Goal: Submit feedback/report problem

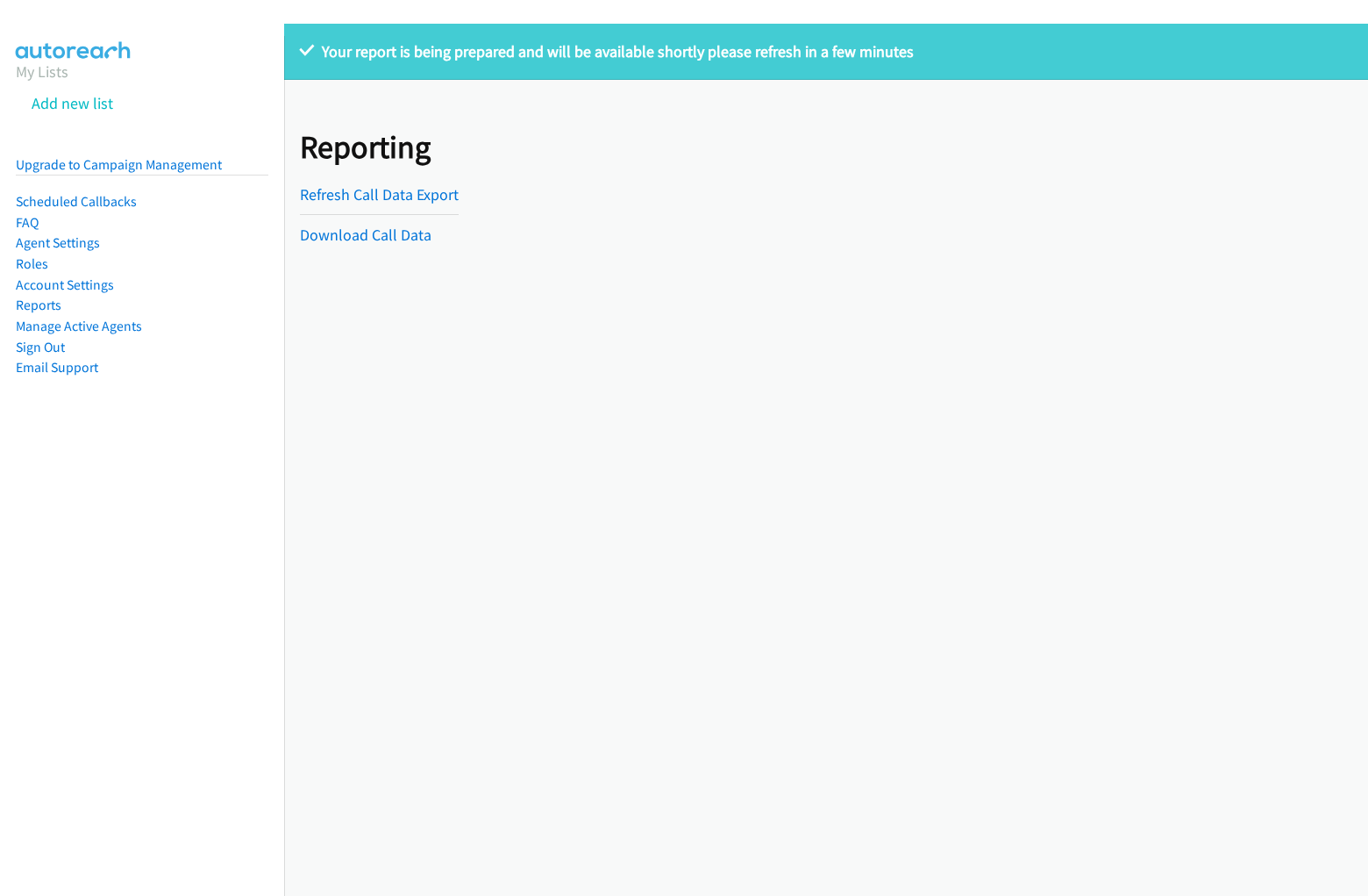
click at [684, 55] on p "Your report is being prepared and will be available shortly please refresh in a…" at bounding box center [825, 52] width 1052 height 24
click at [826, 460] on div "Your report is being prepared and will be available shortly please refresh in a…" at bounding box center [825, 460] width 1084 height 872
click at [819, 52] on p "Your report is being prepared and will be available shortly please refresh in a…" at bounding box center [825, 52] width 1052 height 24
click at [819, 171] on div "Reporting Refresh Call Data Export Download Call Data" at bounding box center [825, 170] width 1084 height 182
click at [382, 171] on div "Reporting Refresh Call Data Export Download Call Data" at bounding box center [382, 171] width 166 height 151
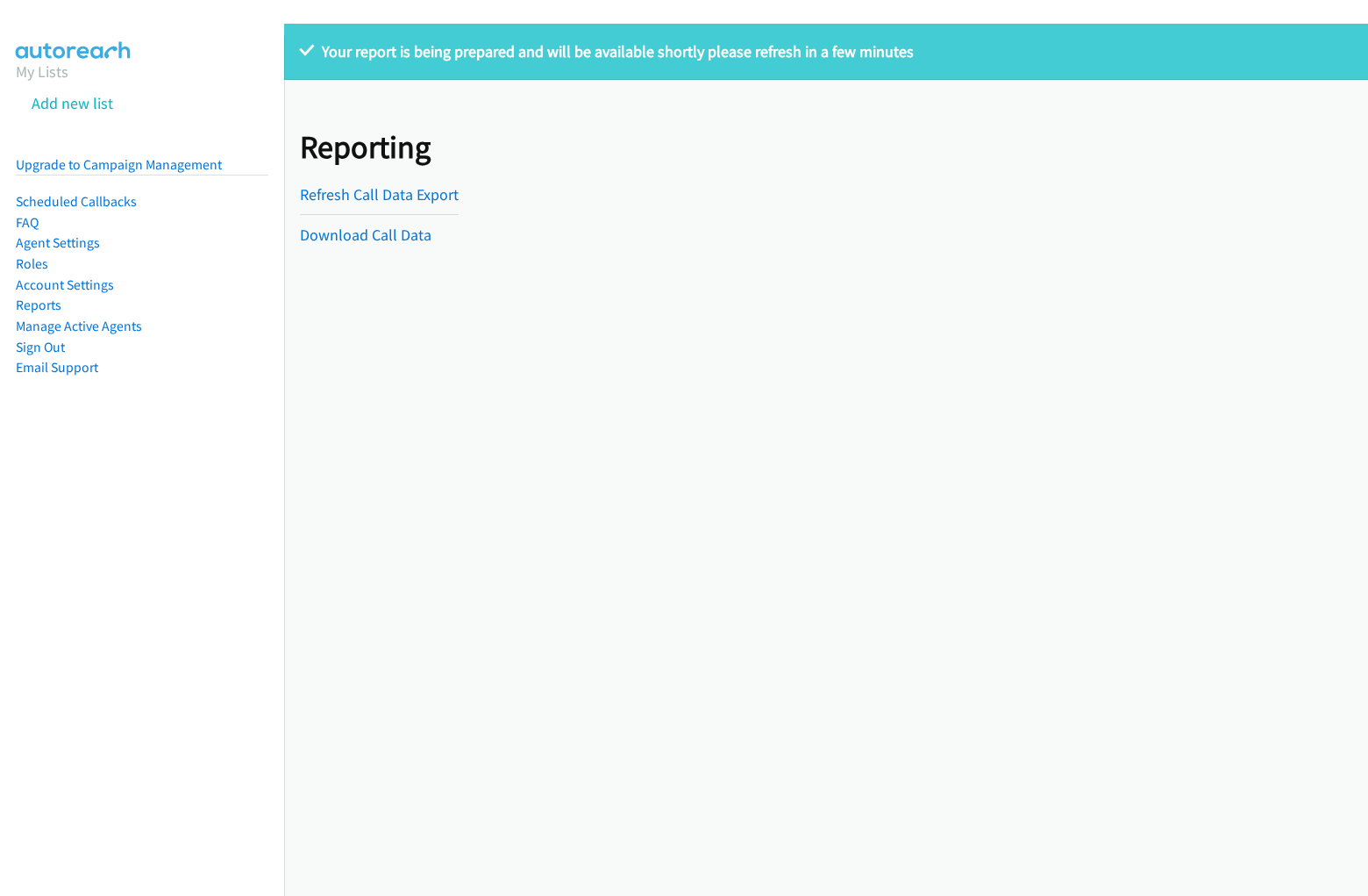
click at [382, 214] on hr at bounding box center [378, 214] width 158 height 1
click at [378, 214] on hr at bounding box center [378, 214] width 158 height 1
click at [684, 55] on p "Your report is being prepared and will be available shortly please refresh in a…" at bounding box center [825, 52] width 1052 height 24
click at [826, 460] on div "Your report is being prepared and will be available shortly please refresh in a…" at bounding box center [825, 460] width 1084 height 872
click at [819, 52] on p "Your report is being prepared and will be available shortly please refresh in a…" at bounding box center [825, 52] width 1052 height 24
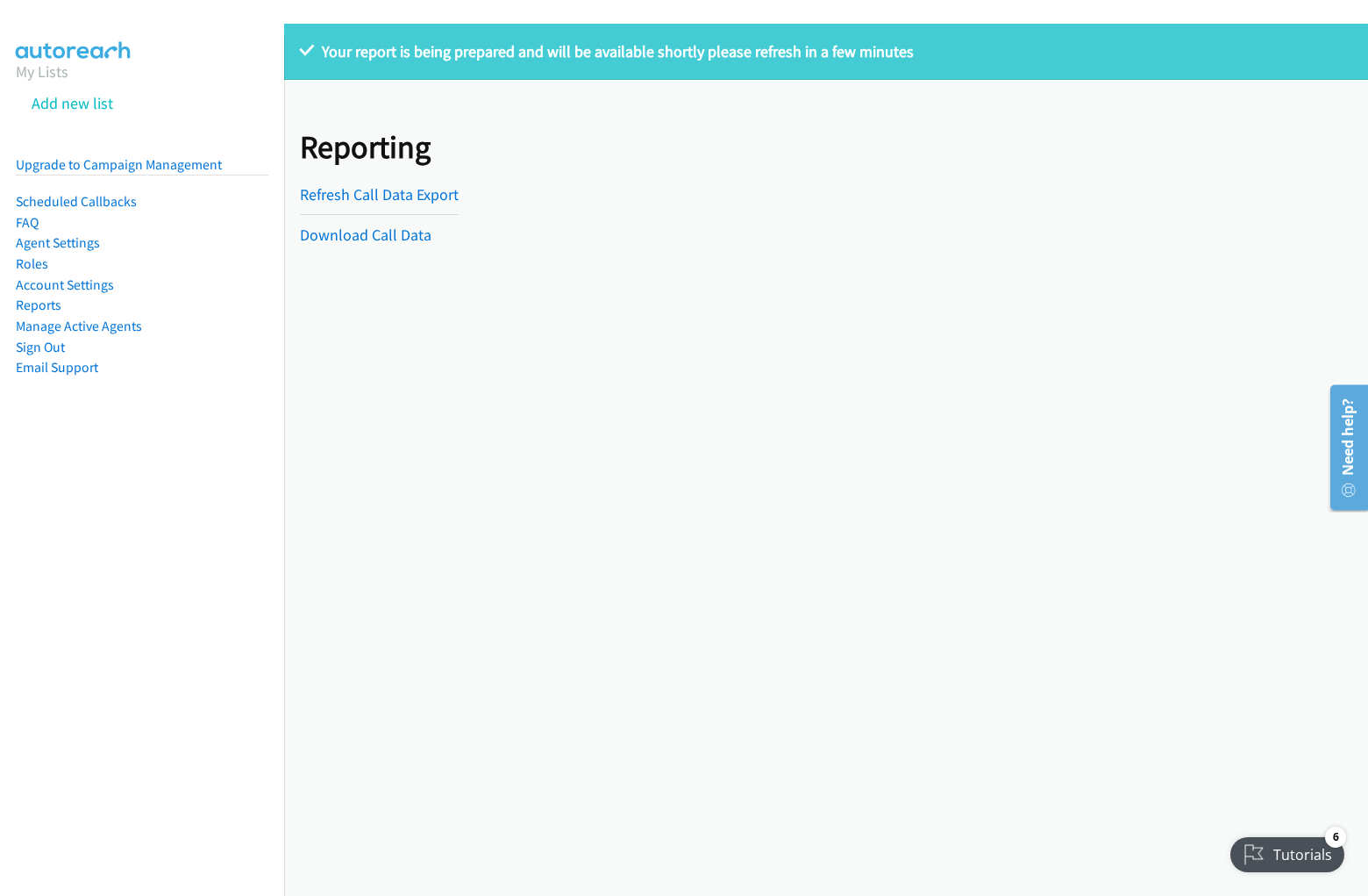
click at [819, 171] on div "Reporting Refresh Call Data Export Download Call Data" at bounding box center [825, 170] width 1084 height 182
click at [382, 171] on div "Reporting Refresh Call Data Export Download Call Data" at bounding box center [382, 171] width 166 height 151
click at [382, 214] on hr at bounding box center [378, 214] width 158 height 1
click at [378, 214] on hr at bounding box center [378, 214] width 158 height 1
click at [684, 55] on p "Your report is being prepared and will be available shortly please refresh in a…" at bounding box center [825, 52] width 1052 height 24
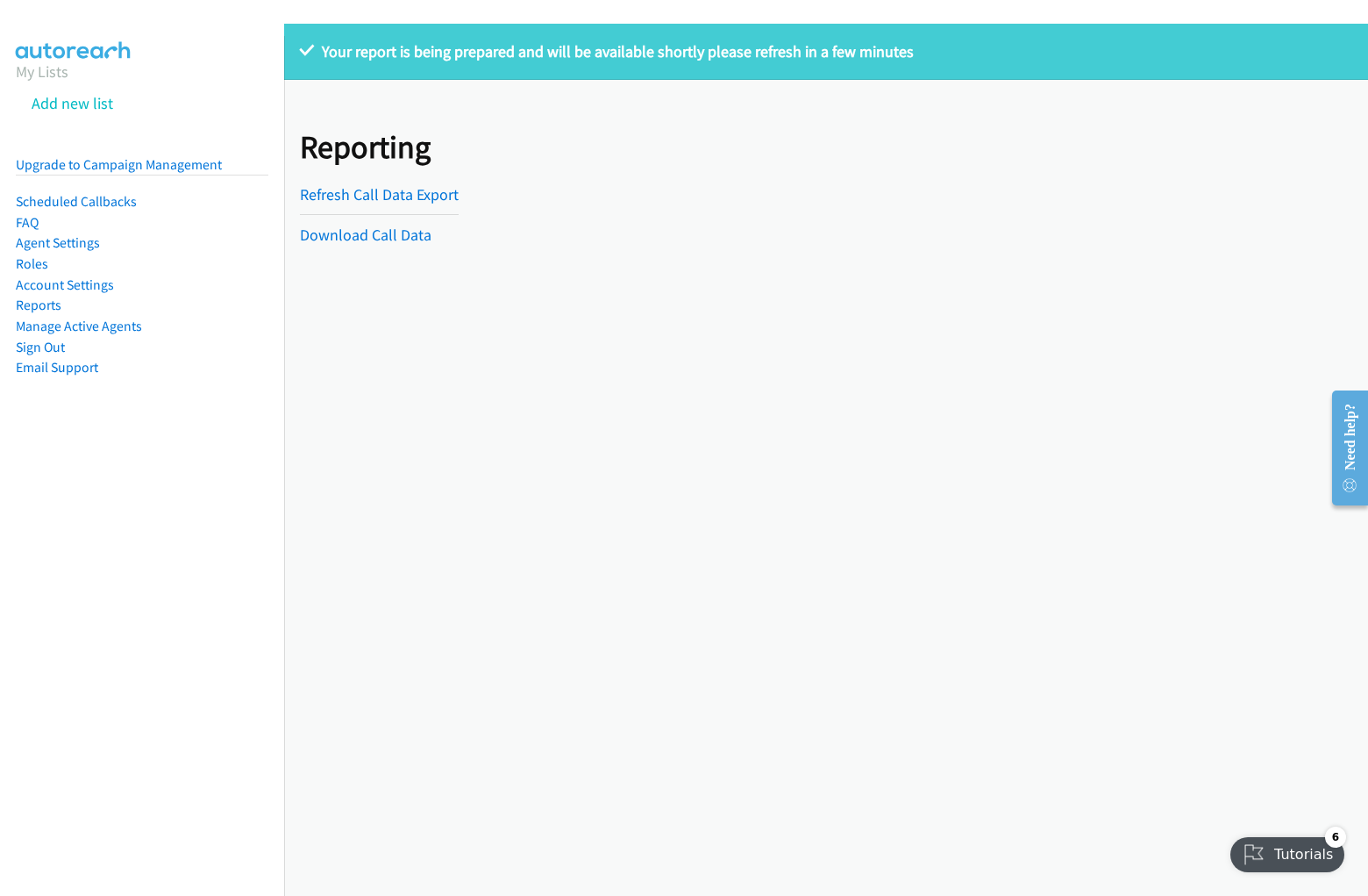
click at [826, 460] on div "Your report is being prepared and will be available shortly please refresh in a…" at bounding box center [825, 460] width 1084 height 872
click at [819, 52] on p "Your report is being prepared and will be available shortly please refresh in a…" at bounding box center [825, 52] width 1052 height 24
click at [819, 171] on div "Reporting Refresh Call Data Export Download Call Data" at bounding box center [825, 170] width 1084 height 182
click at [382, 171] on div "Reporting Refresh Call Data Export Download Call Data" at bounding box center [382, 171] width 166 height 151
click at [382, 214] on hr at bounding box center [378, 214] width 158 height 1
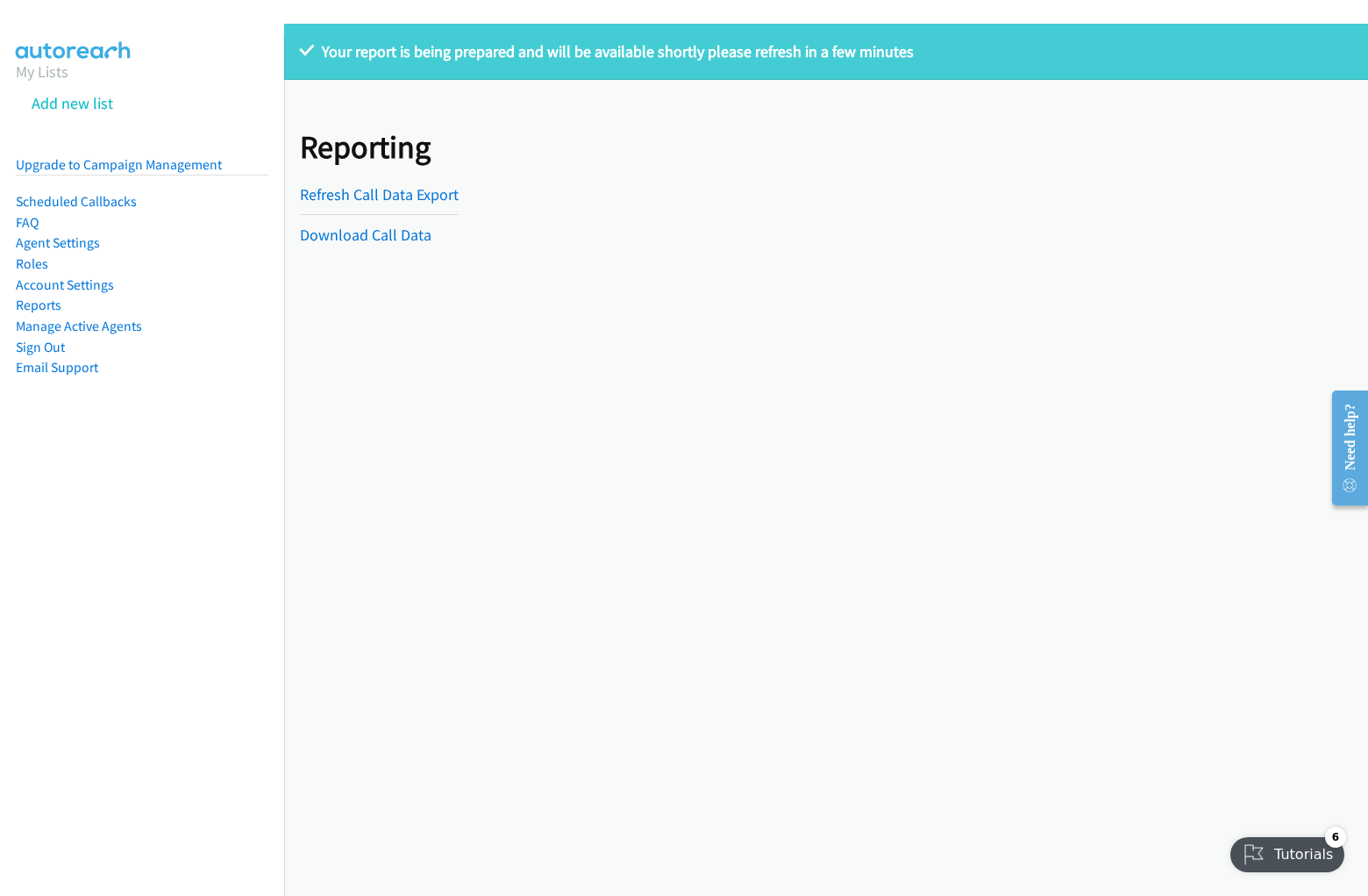
click at [378, 214] on hr at bounding box center [378, 214] width 158 height 1
click at [684, 55] on p "Your report is being prepared and will be available shortly please refresh in a…" at bounding box center [825, 52] width 1052 height 24
click at [826, 460] on div "Your report is being prepared and will be available shortly please refresh in a…" at bounding box center [825, 460] width 1084 height 872
click at [819, 52] on p "Your report is being prepared and will be available shortly please refresh in a…" at bounding box center [825, 52] width 1052 height 24
click at [819, 171] on div "Reporting Refresh Call Data Export Download Call Data" at bounding box center [825, 170] width 1084 height 182
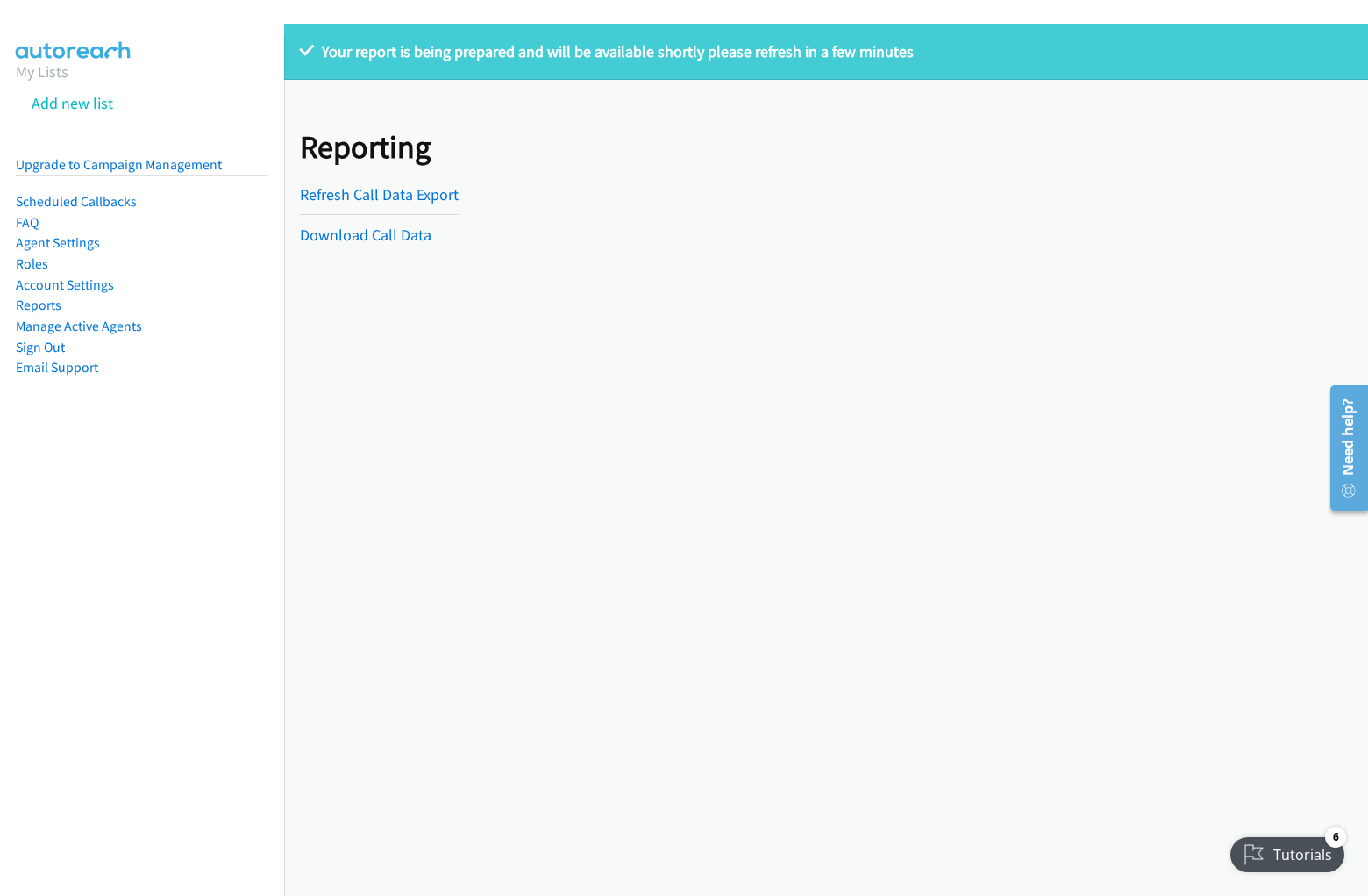
click at [382, 171] on div "Reporting Refresh Call Data Export Download Call Data" at bounding box center [382, 171] width 166 height 151
click at [382, 214] on hr at bounding box center [378, 214] width 158 height 1
click at [378, 214] on hr at bounding box center [378, 214] width 158 height 1
click at [684, 55] on p "Your report is being prepared and will be available shortly please refresh in a…" at bounding box center [825, 52] width 1052 height 24
click at [826, 460] on div "Your report is being prepared and will be available shortly please refresh in a…" at bounding box center [825, 460] width 1084 height 872
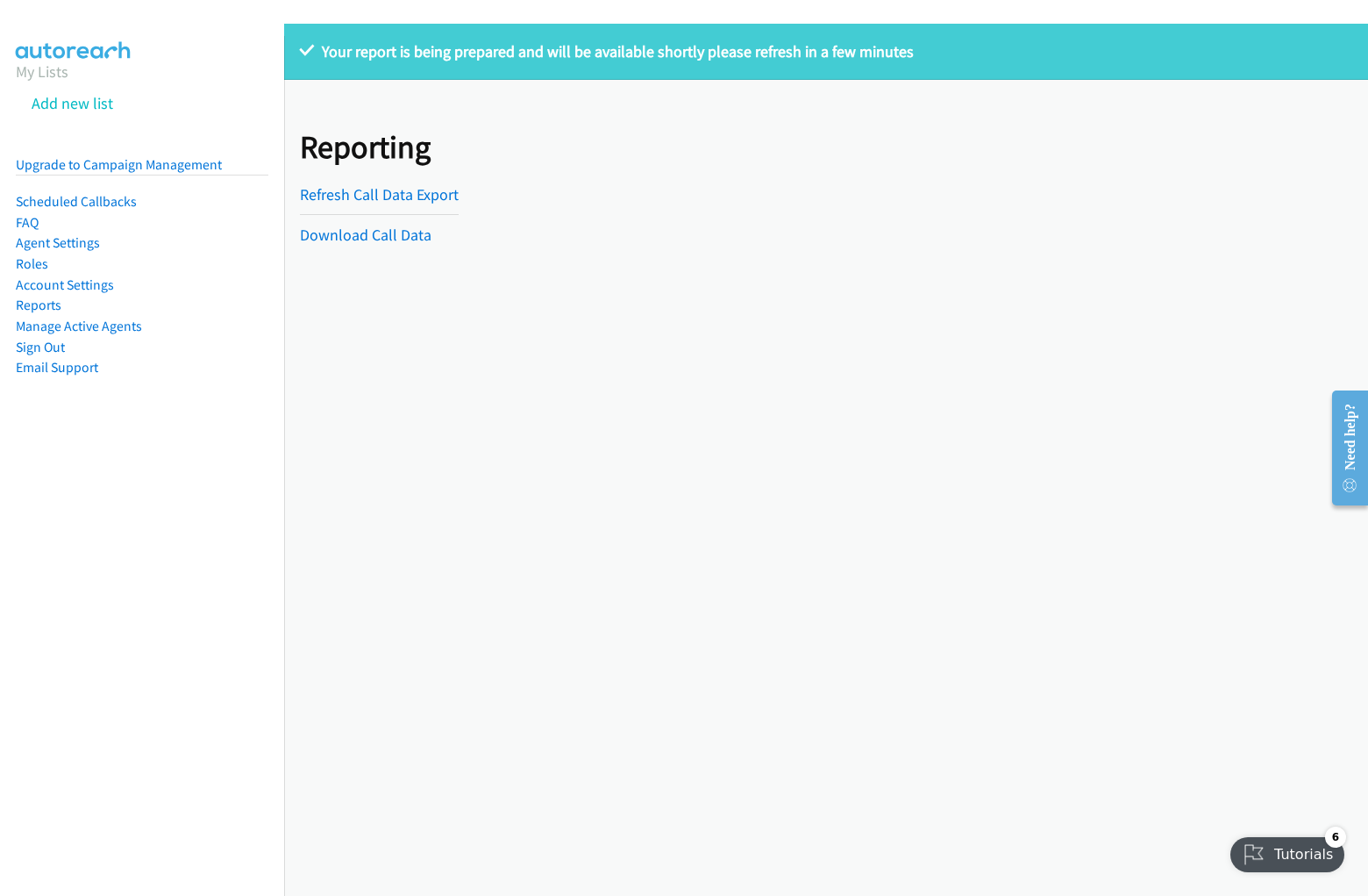
click at [819, 52] on p "Your report is being prepared and will be available shortly please refresh in a…" at bounding box center [825, 52] width 1052 height 24
click at [819, 171] on div "Reporting Refresh Call Data Export Download Call Data" at bounding box center [825, 170] width 1084 height 182
click at [382, 171] on div "Reporting Refresh Call Data Export Download Call Data" at bounding box center [382, 171] width 166 height 151
click at [382, 214] on hr at bounding box center [378, 214] width 158 height 1
click at [378, 214] on hr at bounding box center [378, 214] width 158 height 1
